Goal: Information Seeking & Learning: Check status

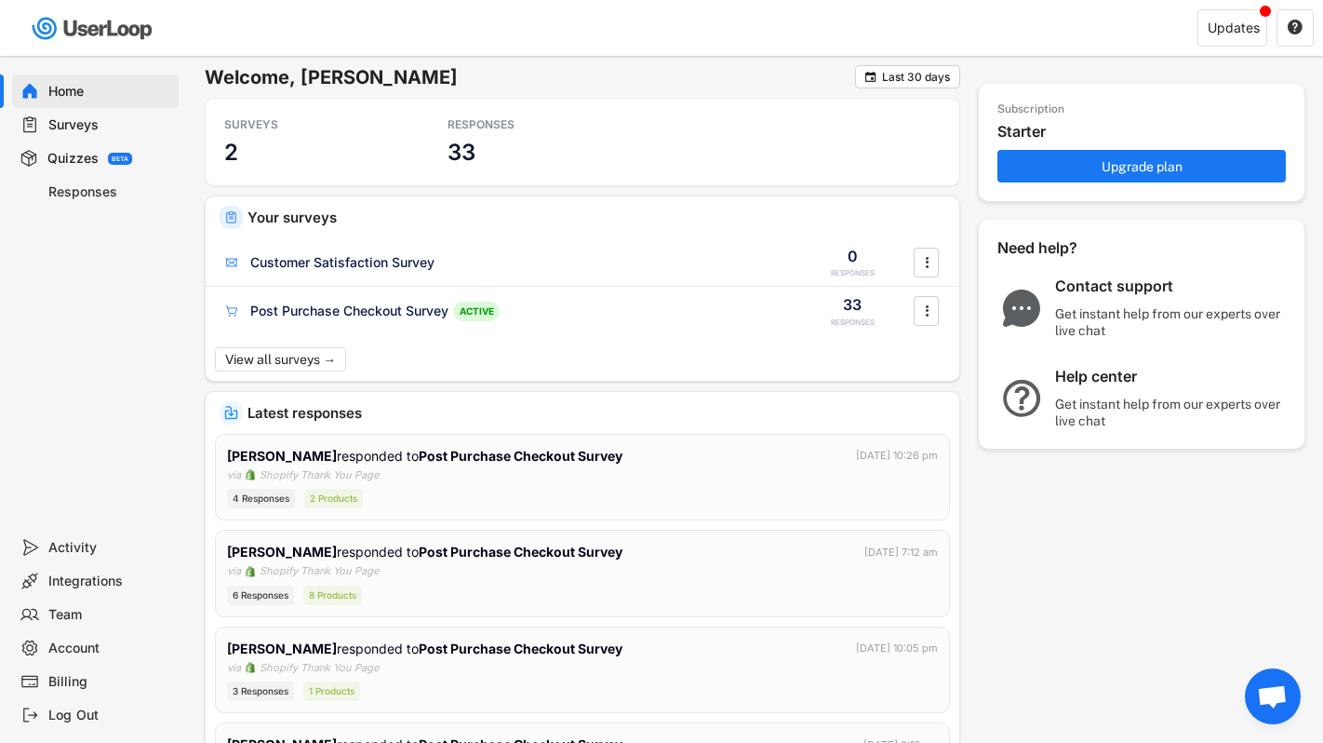
click at [82, 131] on div "Surveys" at bounding box center [109, 125] width 123 height 18
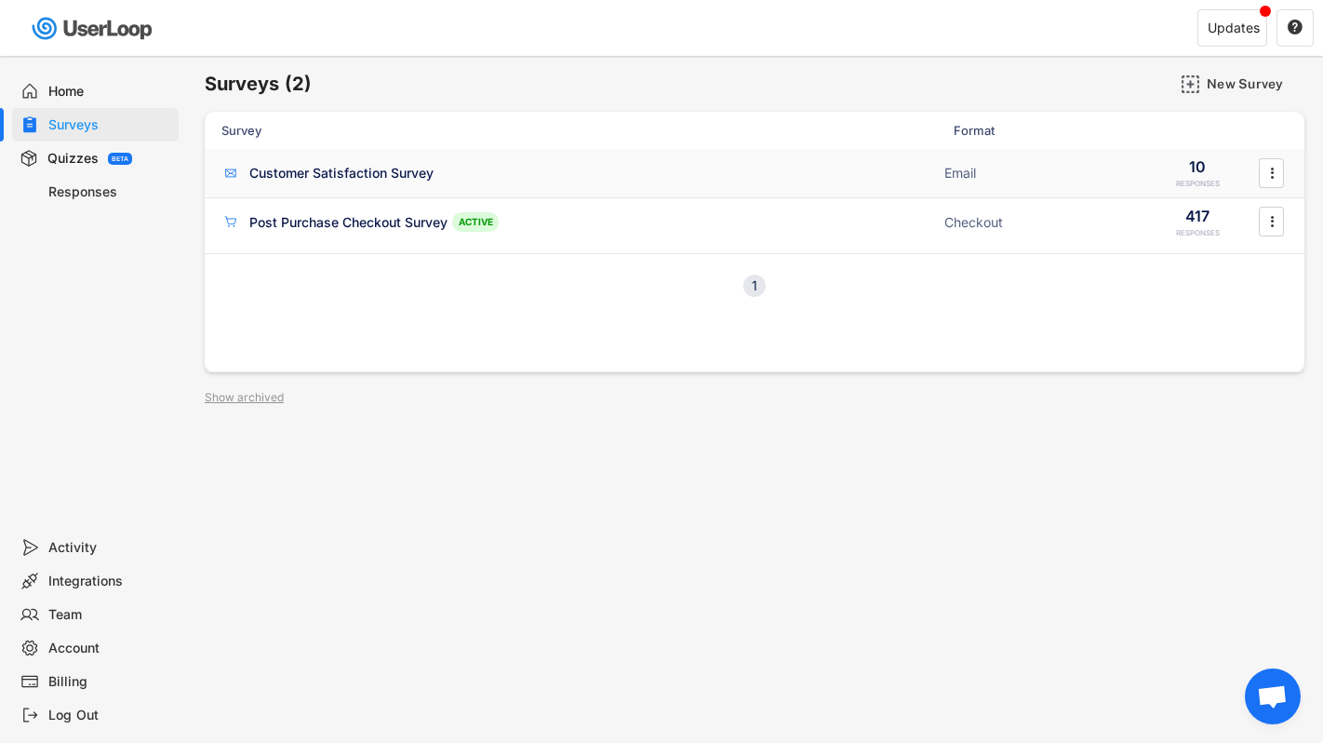
click at [286, 180] on div "Customer Satisfaction Survey" at bounding box center [341, 173] width 184 height 19
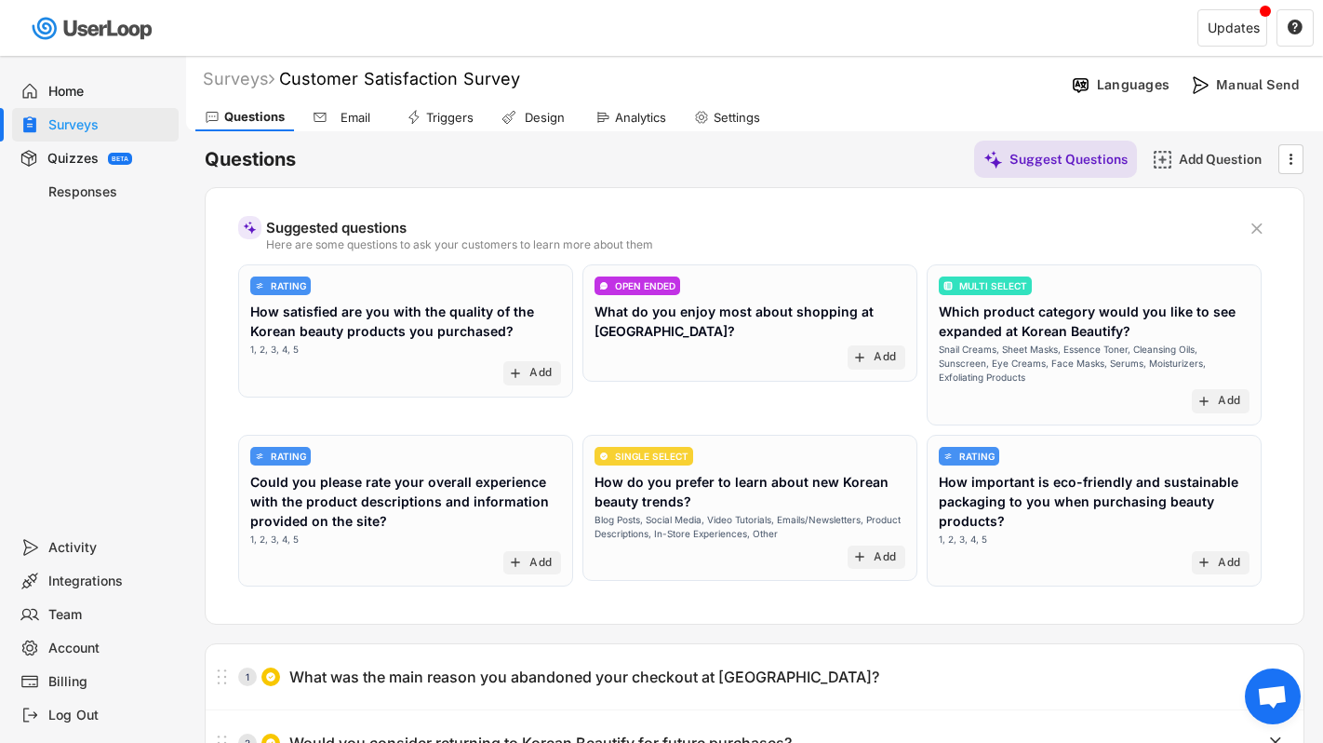
click at [107, 183] on div "Responses" at bounding box center [109, 192] width 123 height 18
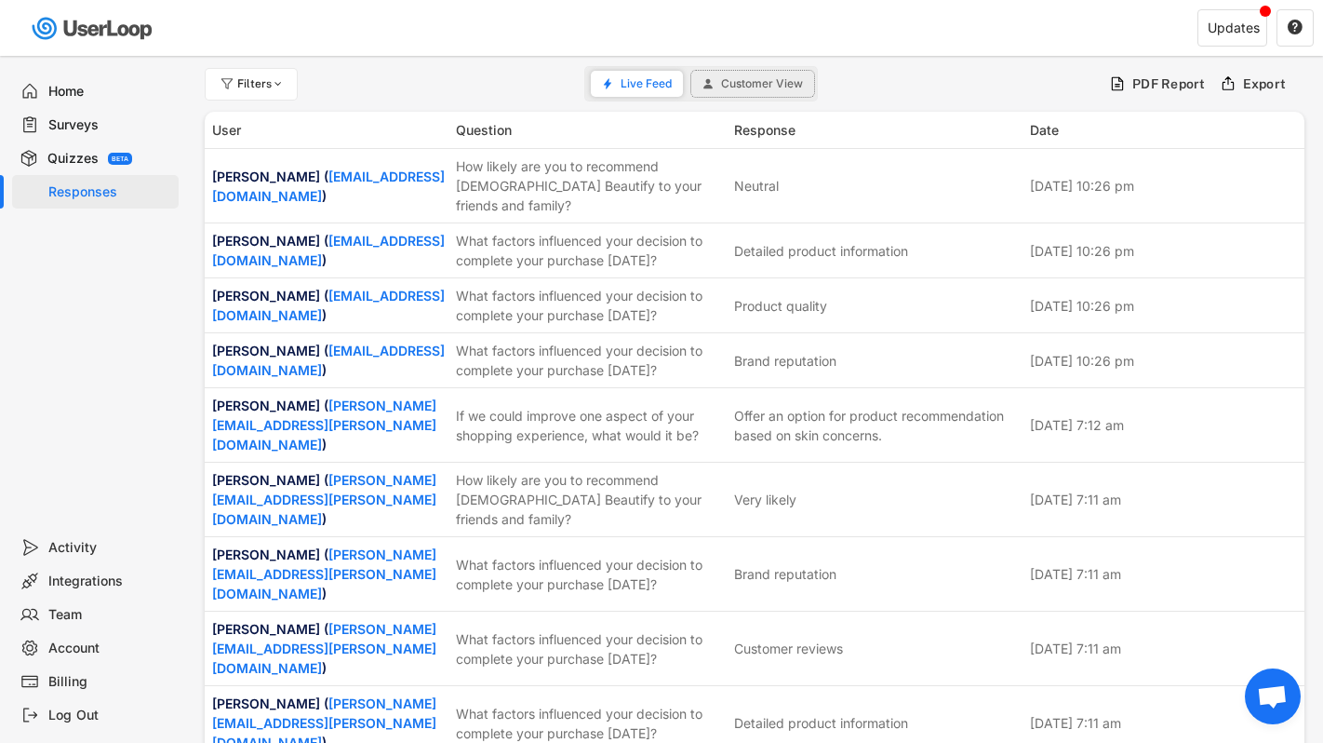
click at [770, 91] on button "Customer View" at bounding box center [752, 84] width 123 height 26
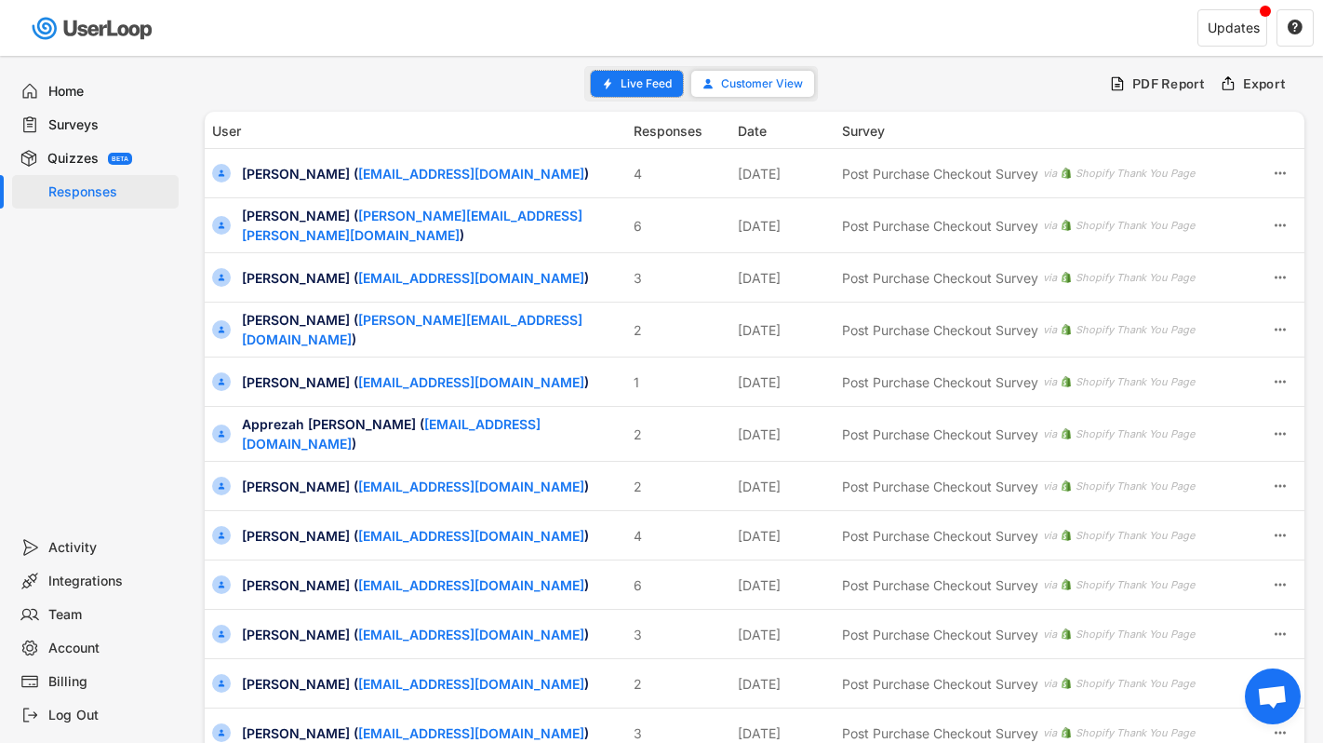
click at [640, 93] on button "Live Feed" at bounding box center [637, 84] width 92 height 26
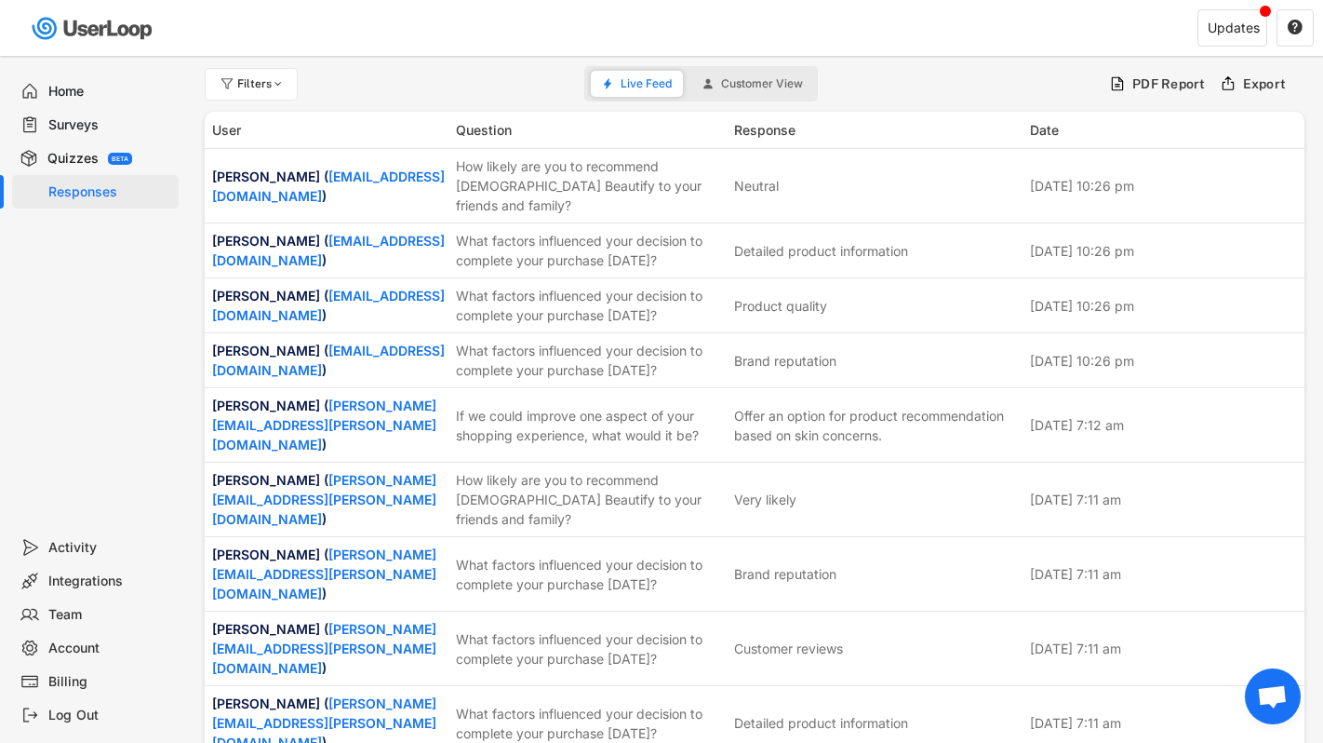
click at [143, 130] on div "Surveys" at bounding box center [109, 125] width 123 height 18
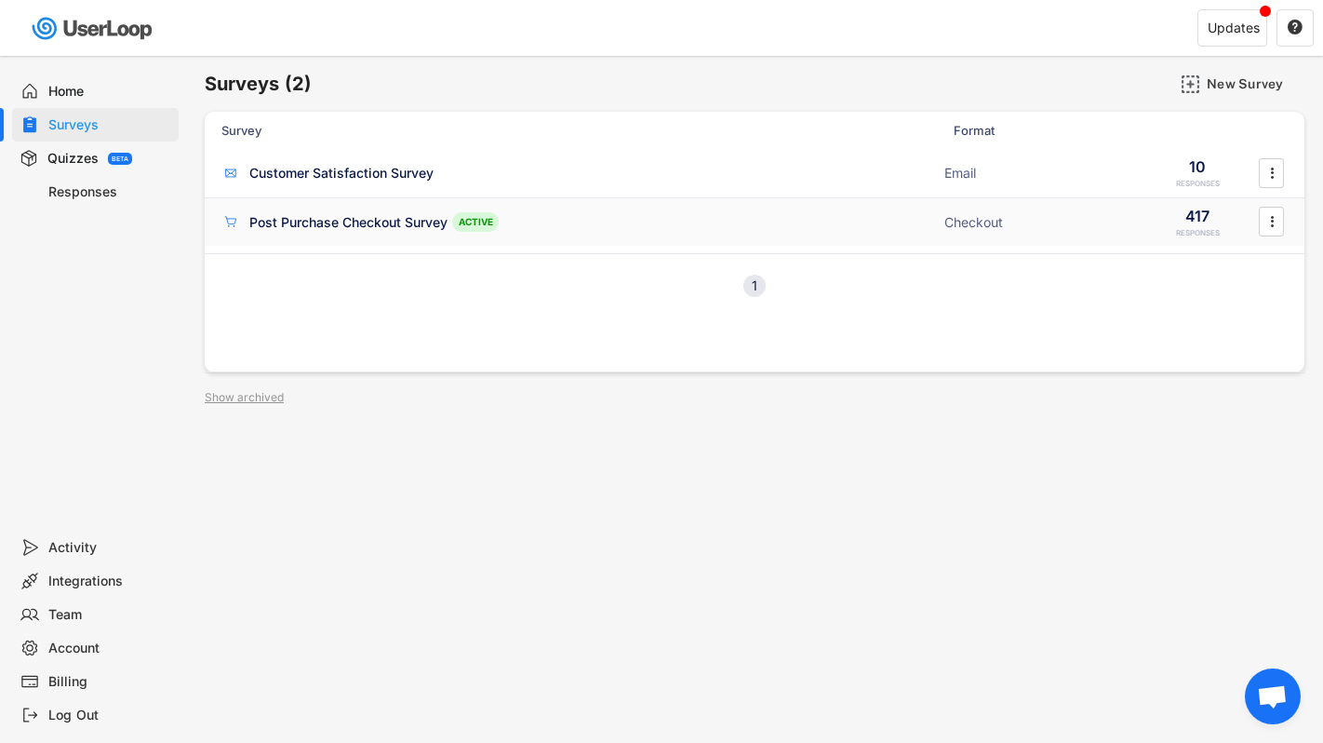
click at [311, 201] on div "Post Purchase Checkout Survey ACTIVE Checkout 417 RESPONSES " at bounding box center [755, 222] width 1100 height 48
